Goal: Task Accomplishment & Management: Manage account settings

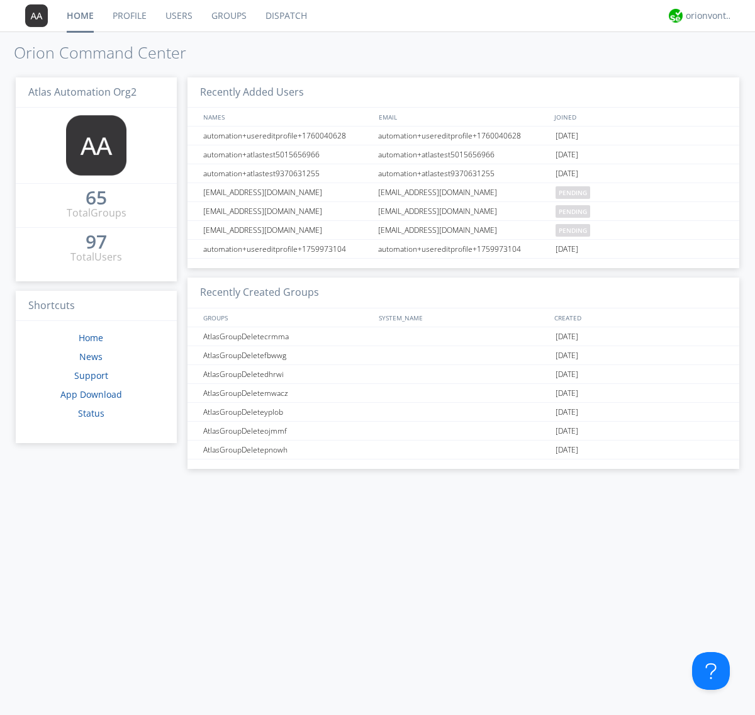
click at [178, 16] on link "Users" at bounding box center [179, 15] width 46 height 31
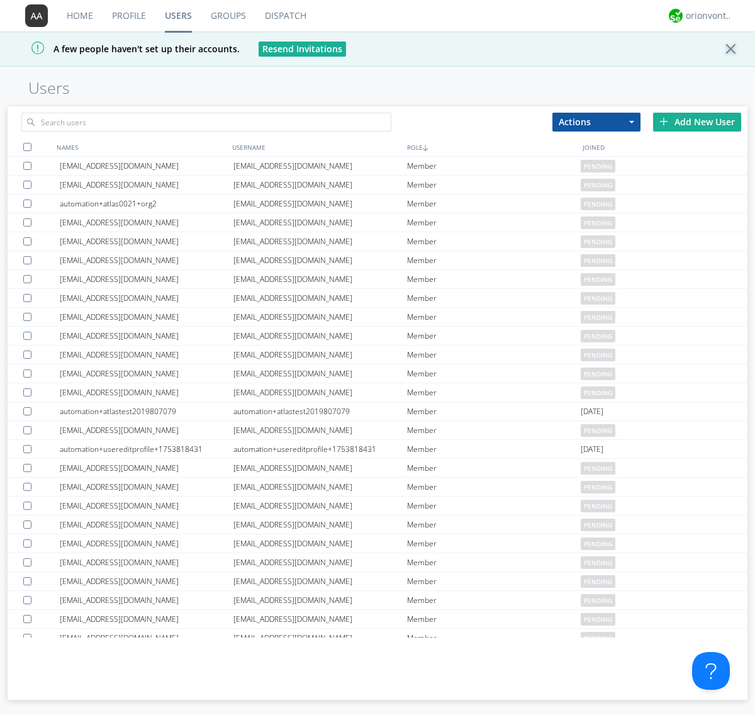
click at [697, 121] on div "Add New User" at bounding box center [697, 122] width 88 height 19
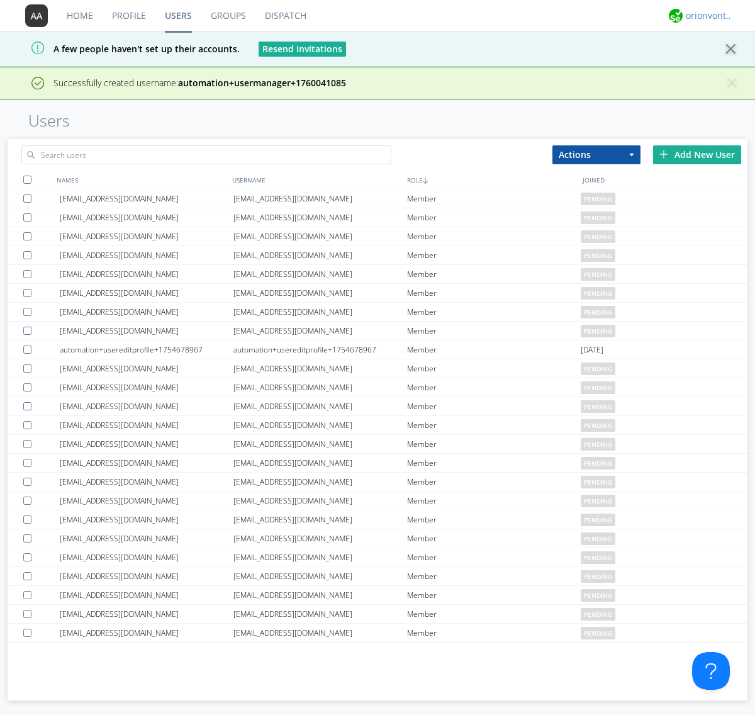
click at [706, 16] on div "orionvontas+atlas+automation+org2" at bounding box center [709, 15] width 47 height 13
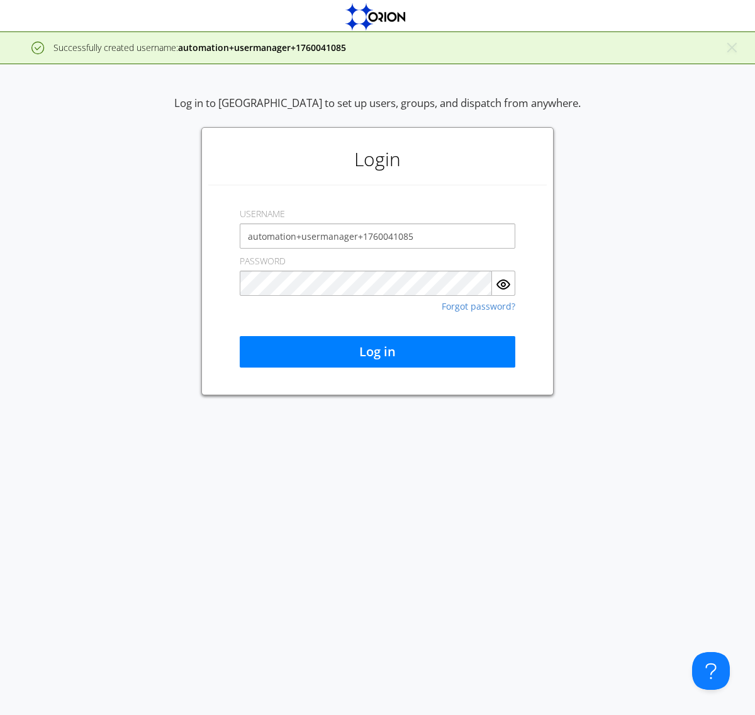
type input "automation+usermanager+1760041085"
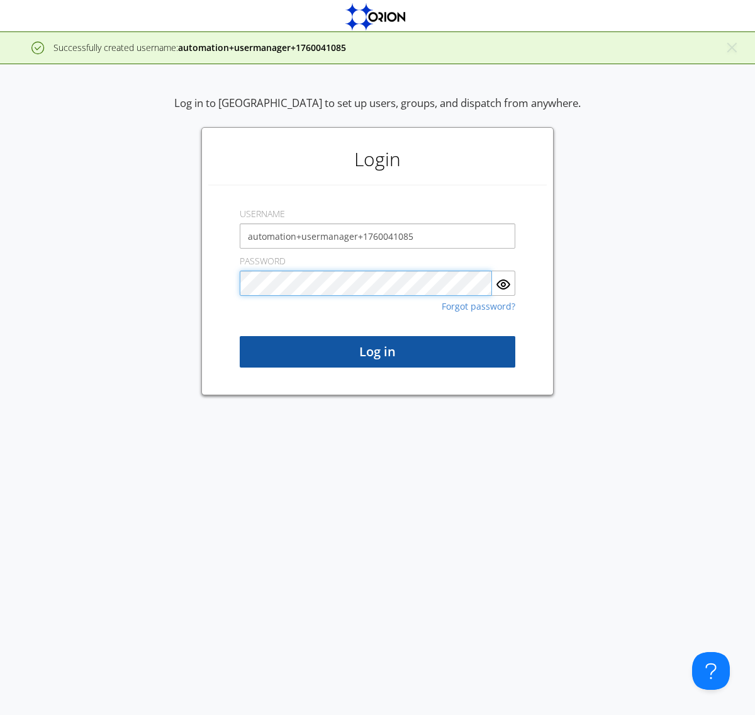
click at [377, 352] on button "Log in" at bounding box center [378, 351] width 276 height 31
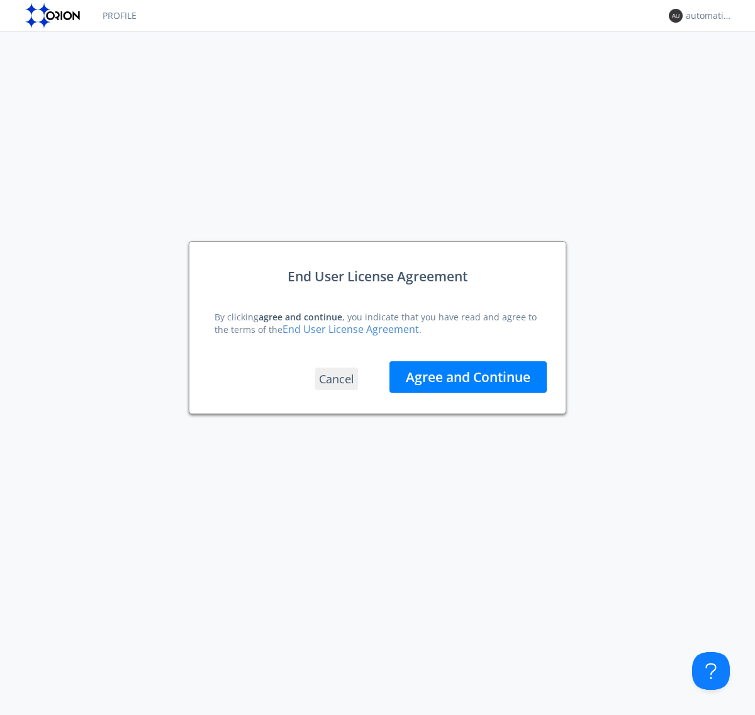
click at [468, 377] on button "Agree and Continue" at bounding box center [467, 376] width 157 height 31
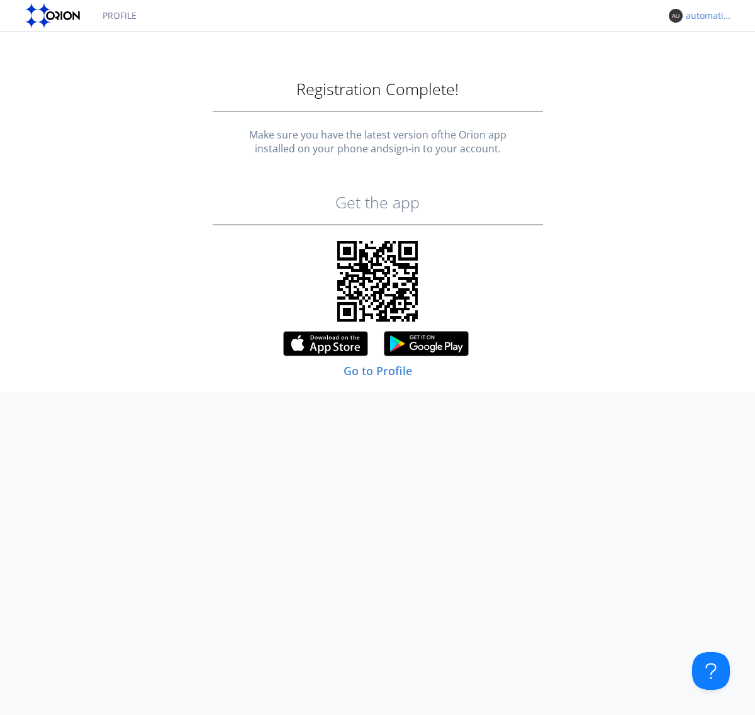
click at [706, 16] on div "automation+usermanager+1760041085" at bounding box center [709, 15] width 47 height 13
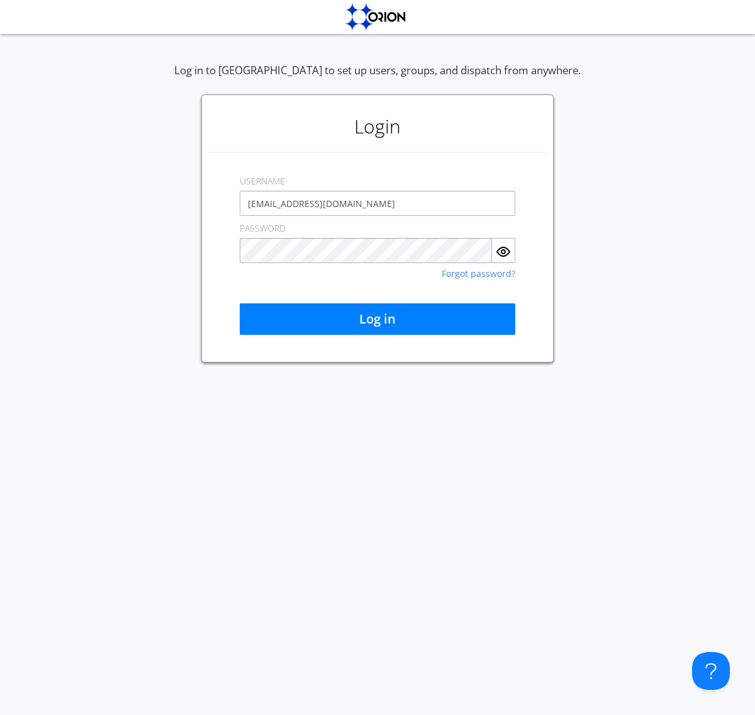
type input "[EMAIL_ADDRESS][DOMAIN_NAME]"
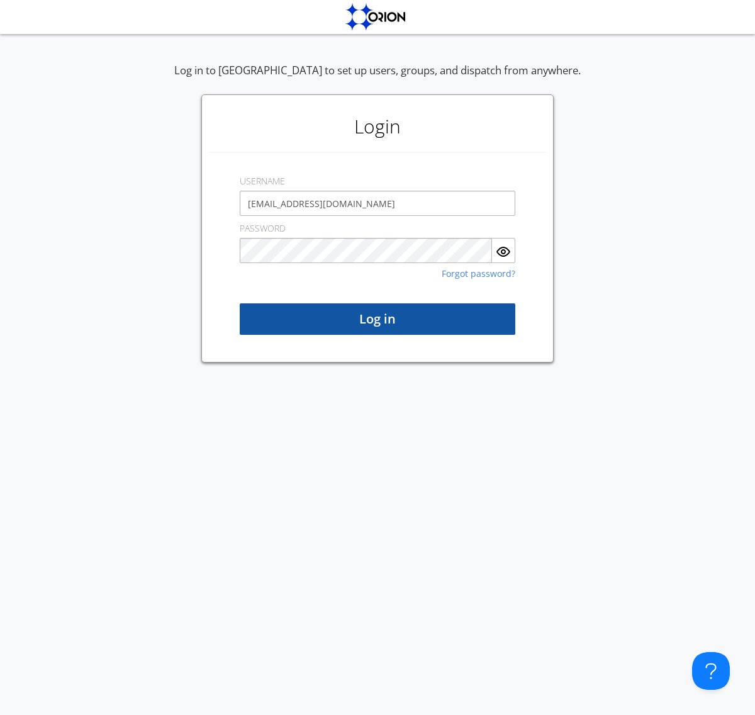
click at [377, 319] on button "Log in" at bounding box center [378, 318] width 276 height 31
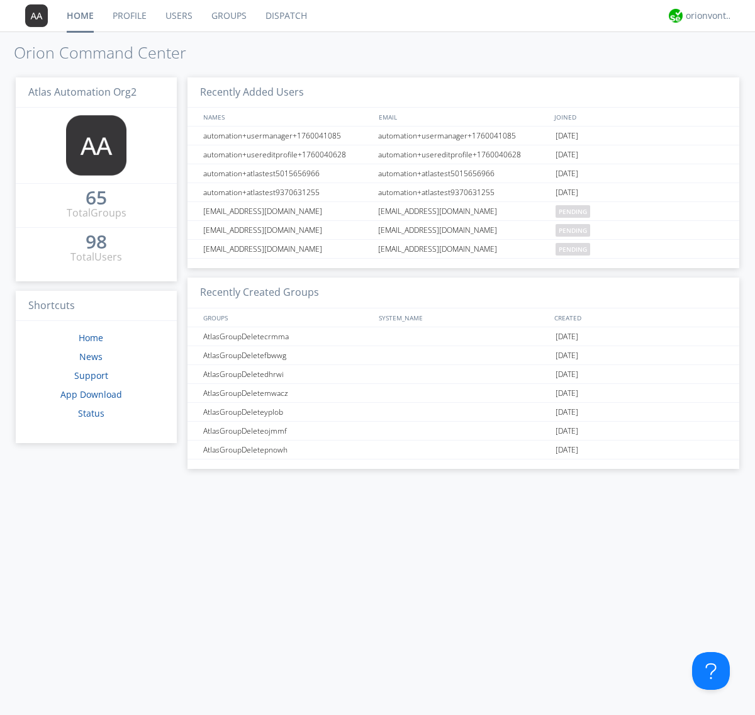
click at [178, 16] on link "Users" at bounding box center [179, 15] width 46 height 31
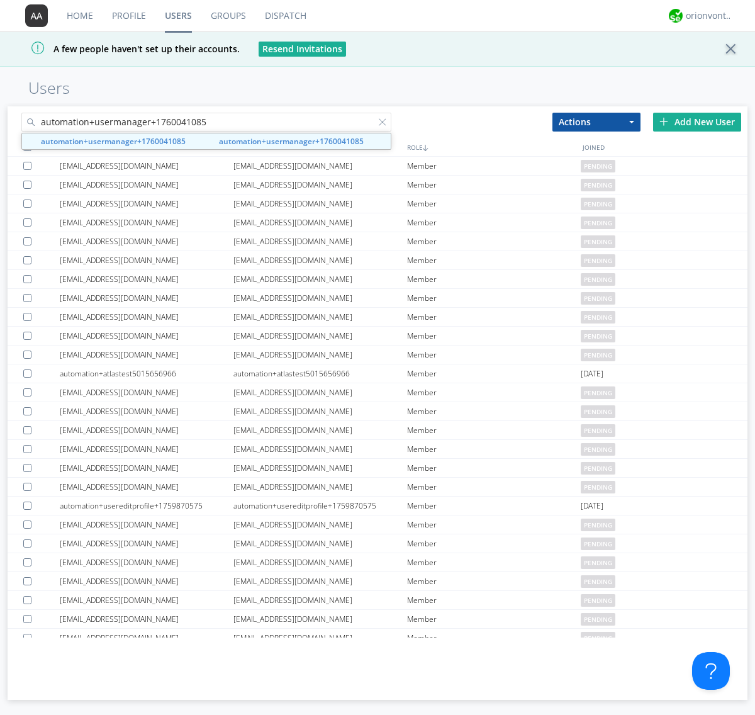
type input "automation+usermanager+1760041085"
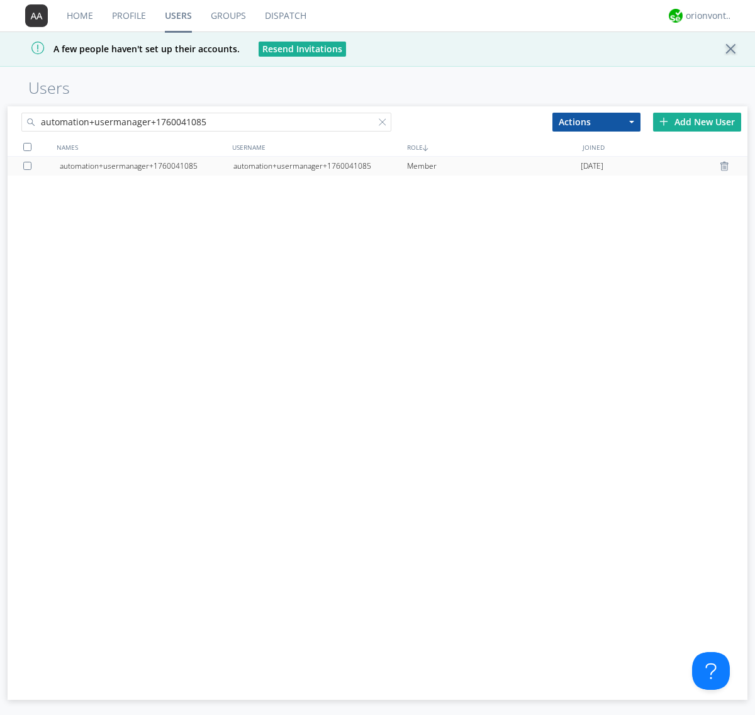
click at [320, 165] on div "automation+usermanager+1760041085" at bounding box center [320, 166] width 174 height 19
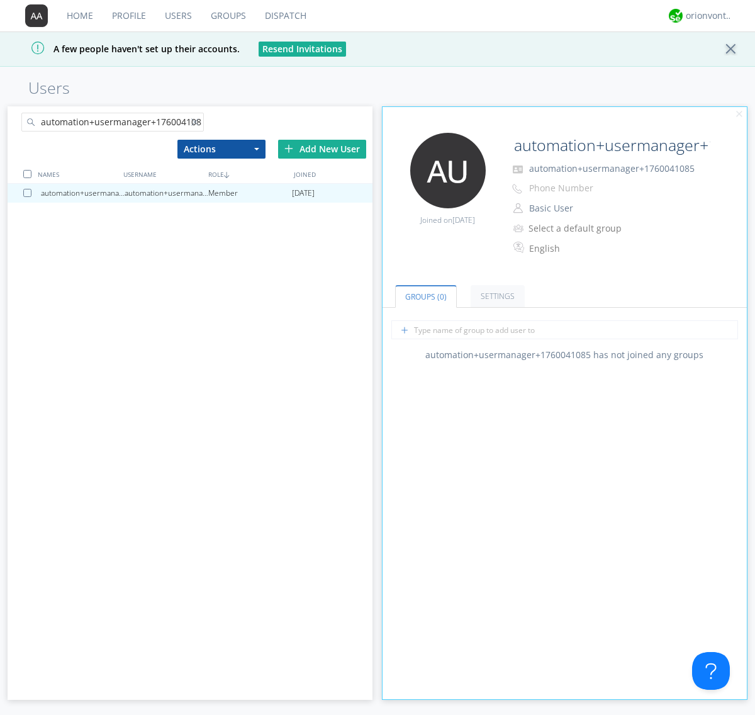
click at [587, 208] on button "Basic User" at bounding box center [588, 208] width 126 height 18
click at [0, 0] on link "Manager" at bounding box center [0, 0] width 0 height 0
click at [706, 16] on div "orionvontas+atlas+automation+org2" at bounding box center [709, 15] width 47 height 13
click at [715, 66] on div "Log Out" at bounding box center [715, 66] width 65 height 23
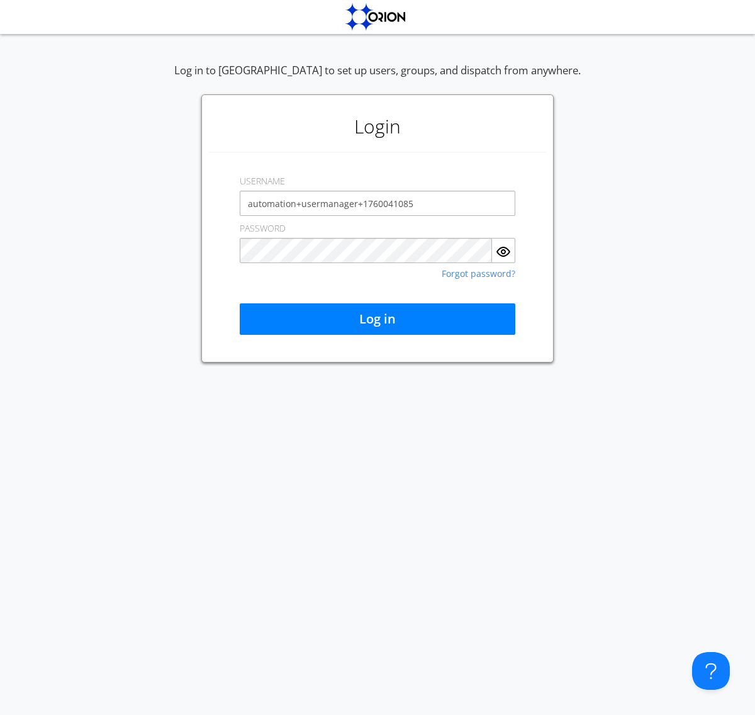
type input "automation+usermanager+1760041085"
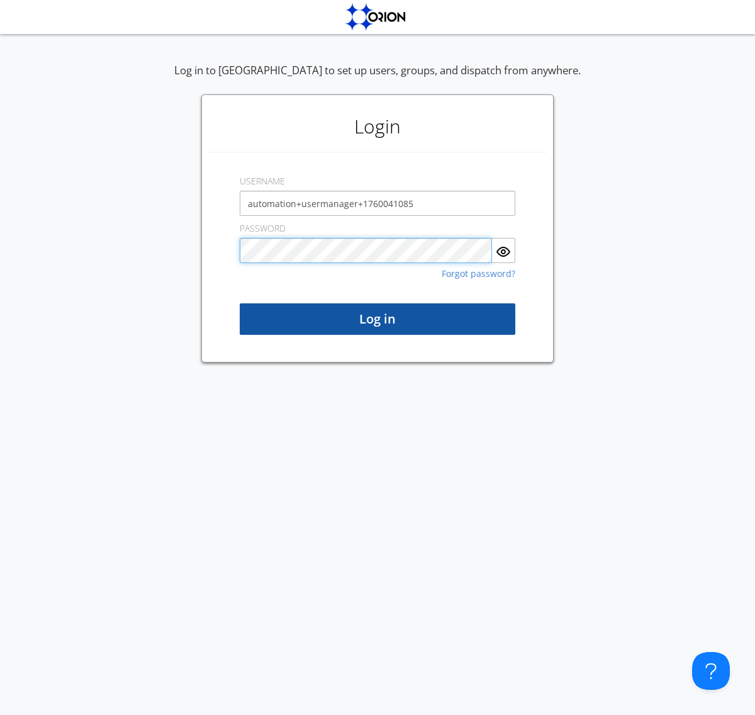
click at [377, 319] on button "Log in" at bounding box center [378, 318] width 276 height 31
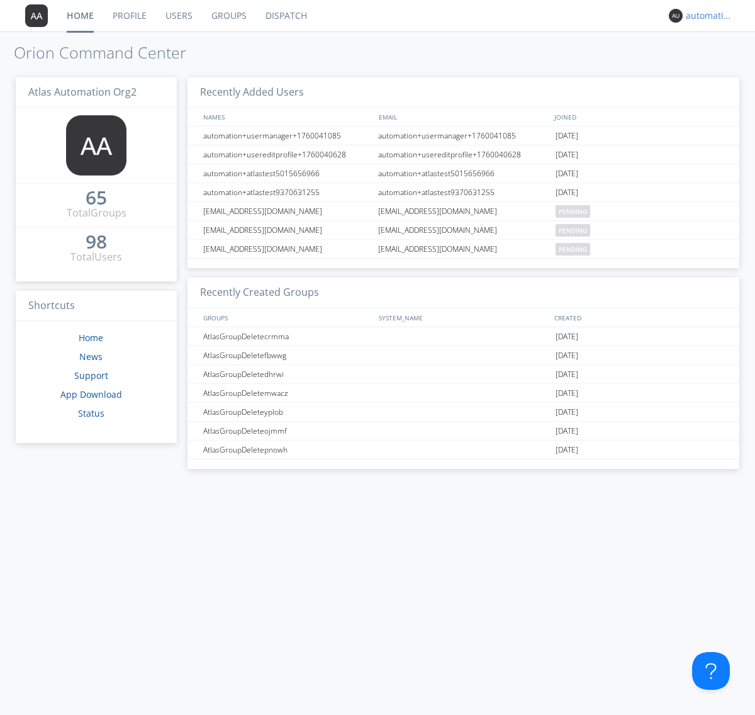
click at [706, 16] on div "automation+usermanager+1760041085" at bounding box center [709, 15] width 47 height 13
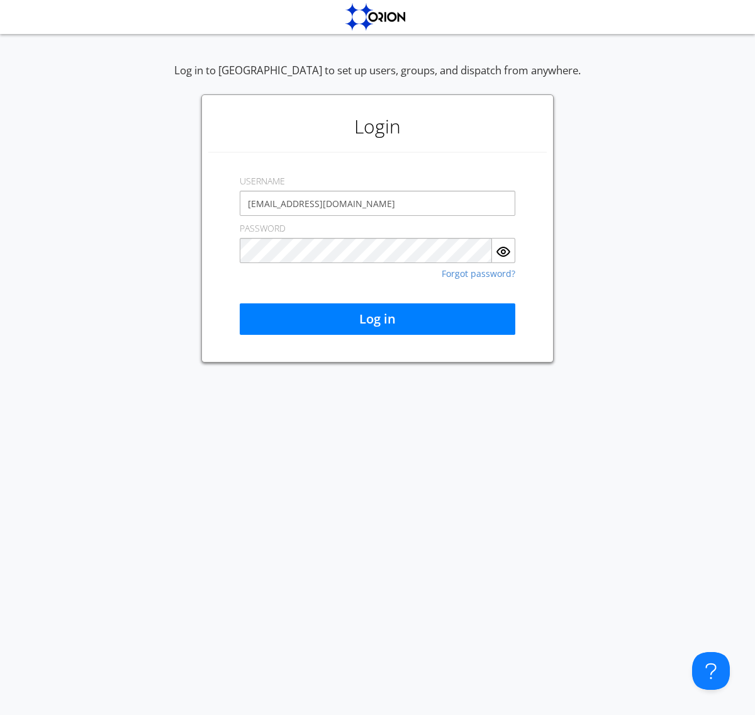
type input "[EMAIL_ADDRESS][DOMAIN_NAME]"
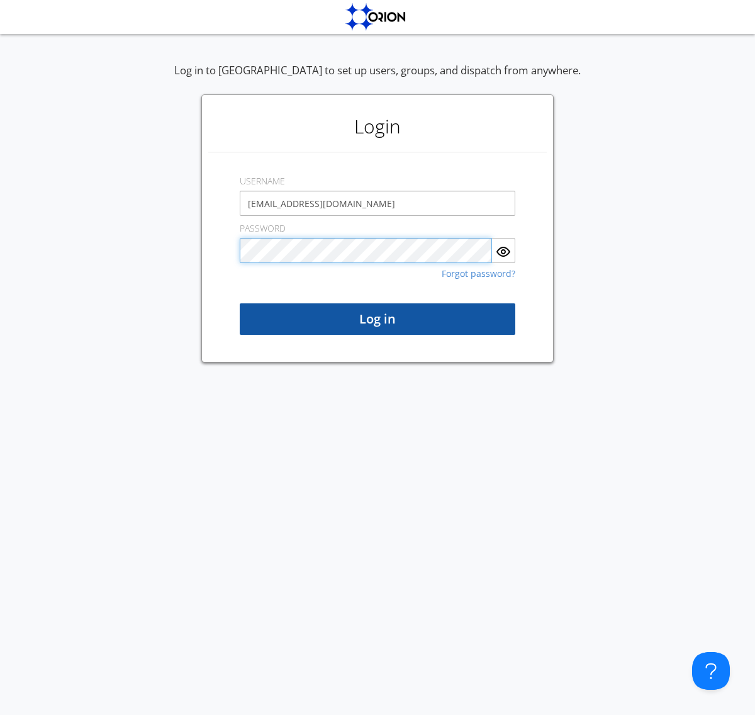
click at [377, 319] on button "Log in" at bounding box center [378, 318] width 276 height 31
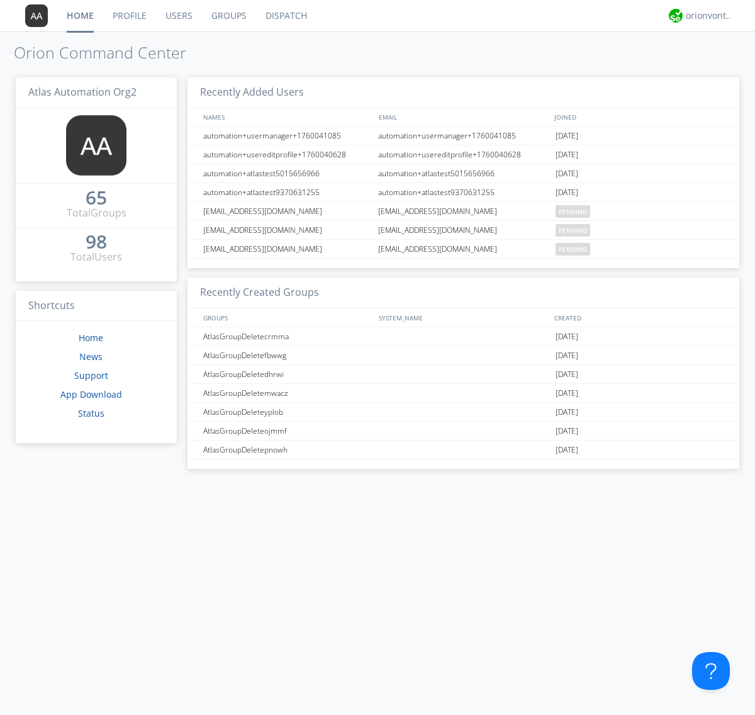
click at [178, 16] on link "Users" at bounding box center [179, 15] width 46 height 31
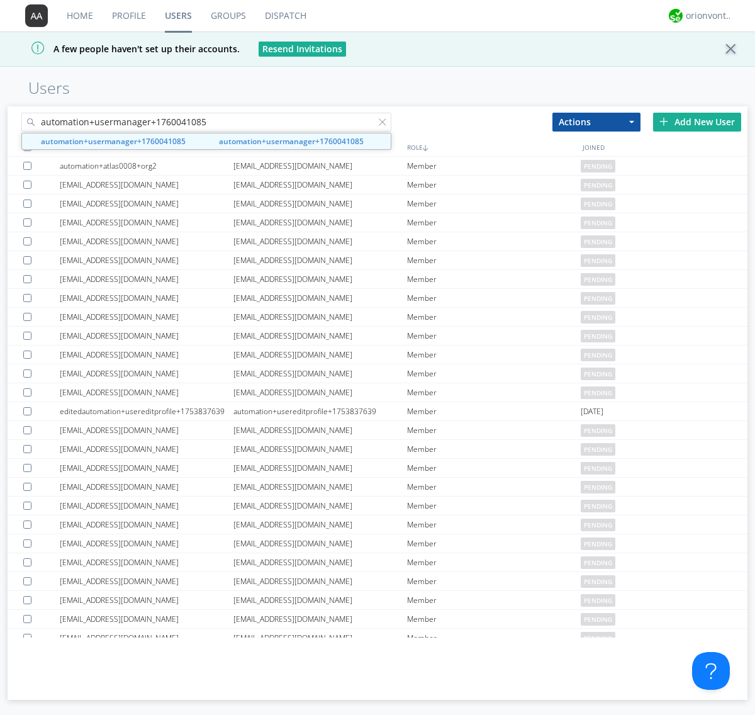
type input "automation+usermanager+1760041085"
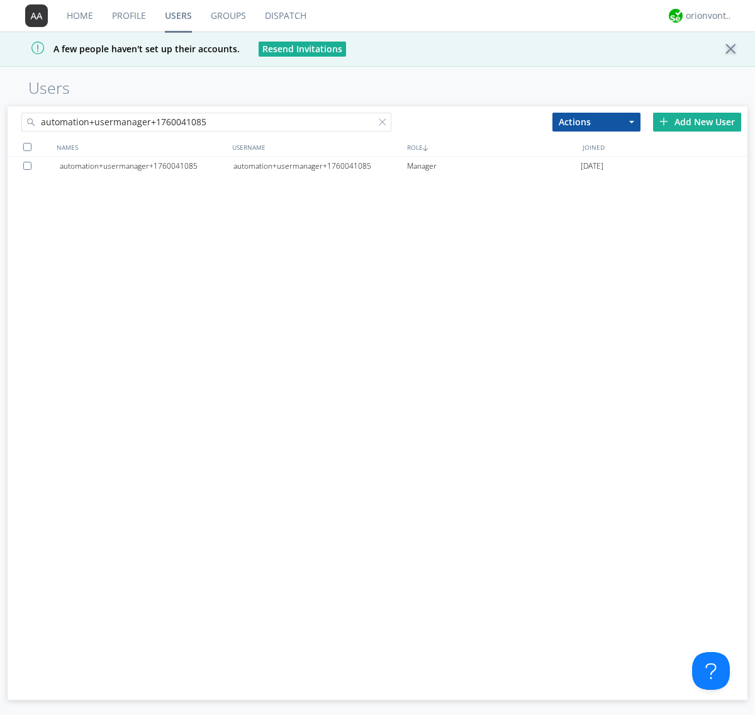
click at [30, 165] on div at bounding box center [29, 166] width 13 height 8
click at [596, 121] on button "Actions" at bounding box center [596, 122] width 88 height 19
click at [596, 159] on link "Delete User" at bounding box center [596, 160] width 87 height 16
